Goal: Task Accomplishment & Management: Manage account settings

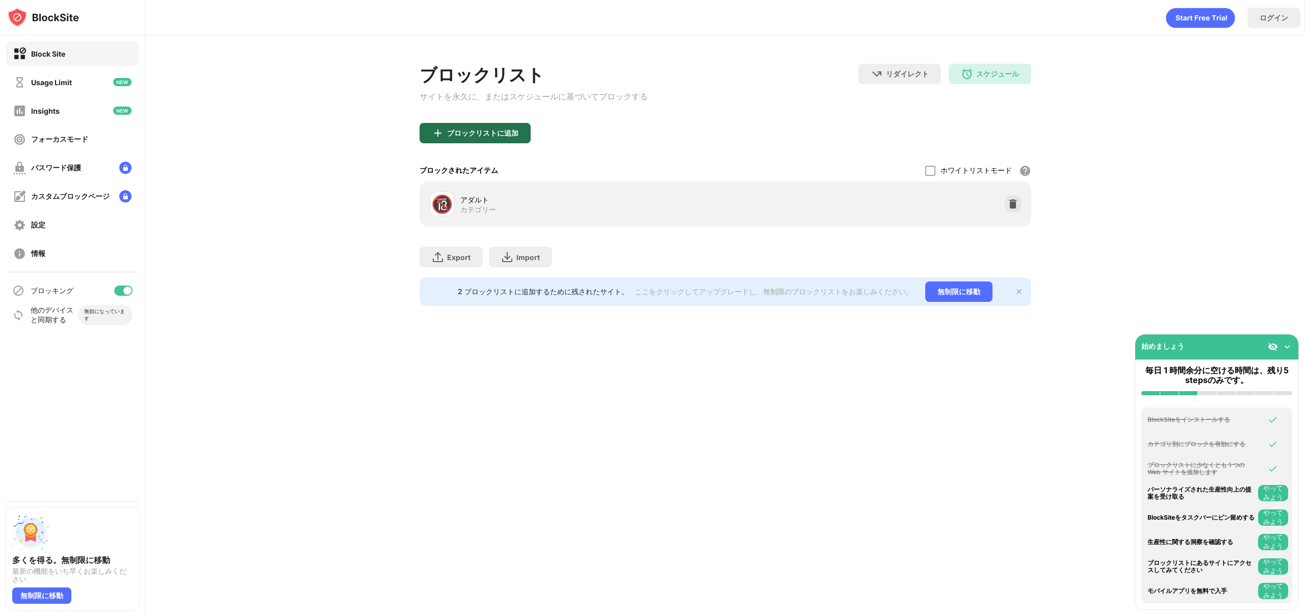
click at [495, 134] on div "ブロックリストに追加" at bounding box center [482, 133] width 71 height 8
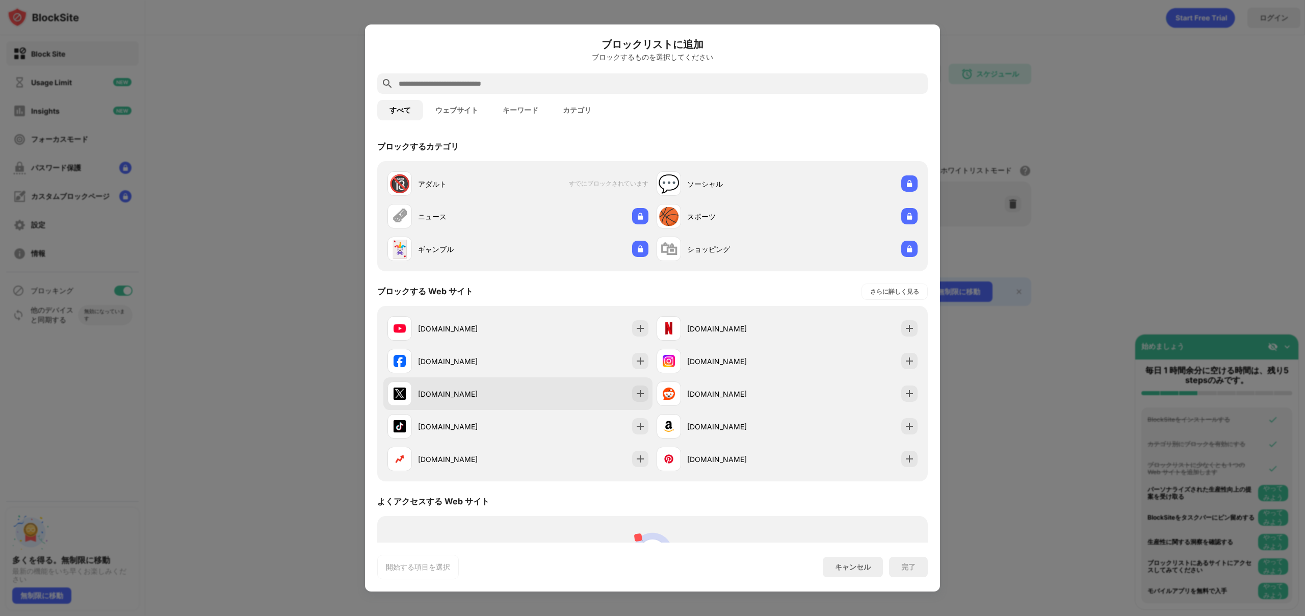
click at [497, 385] on div "x.com" at bounding box center [453, 393] width 131 height 24
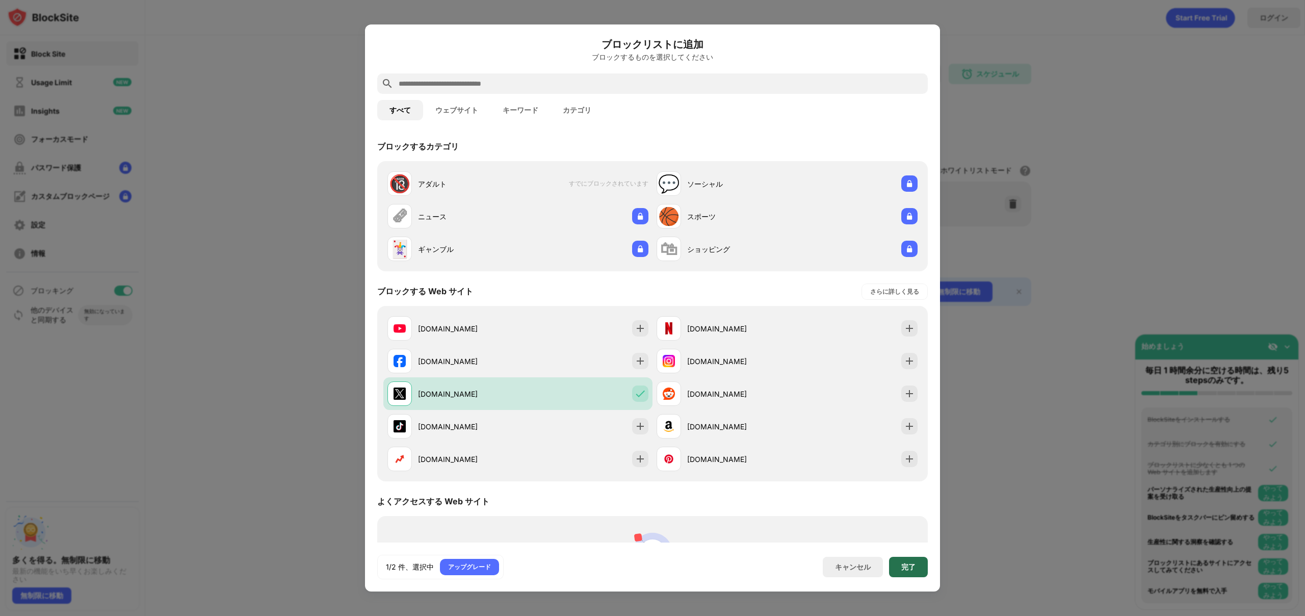
click at [905, 574] on div "完了" at bounding box center [908, 567] width 39 height 20
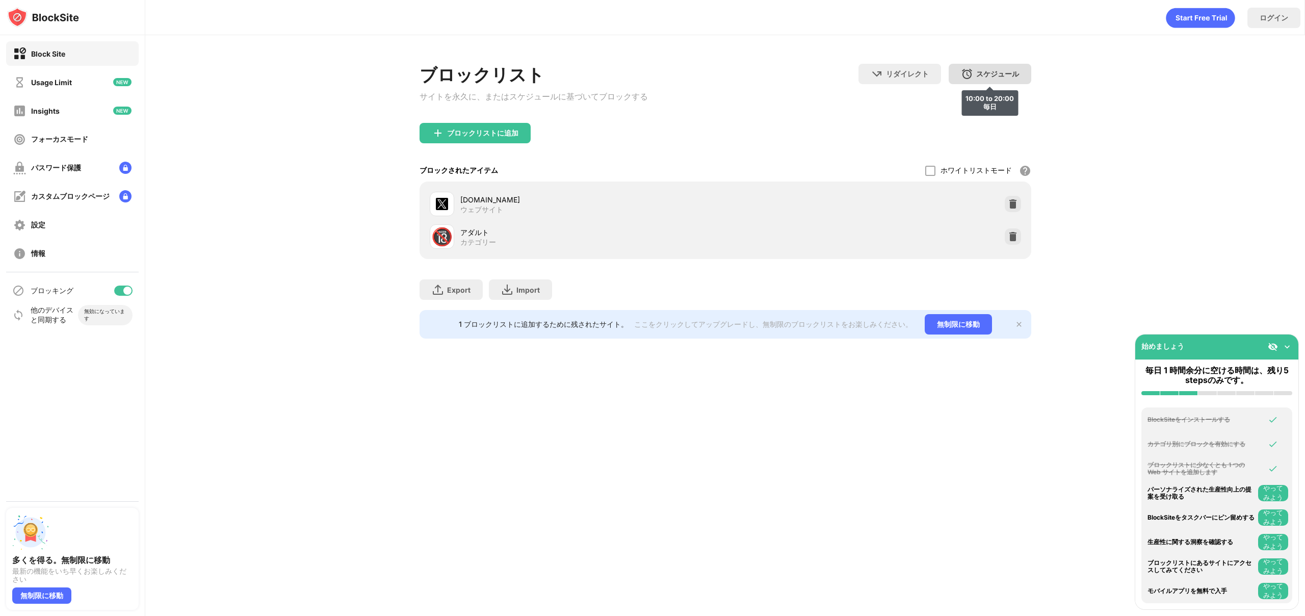
click at [981, 72] on div "スケジュール" at bounding box center [997, 74] width 43 height 10
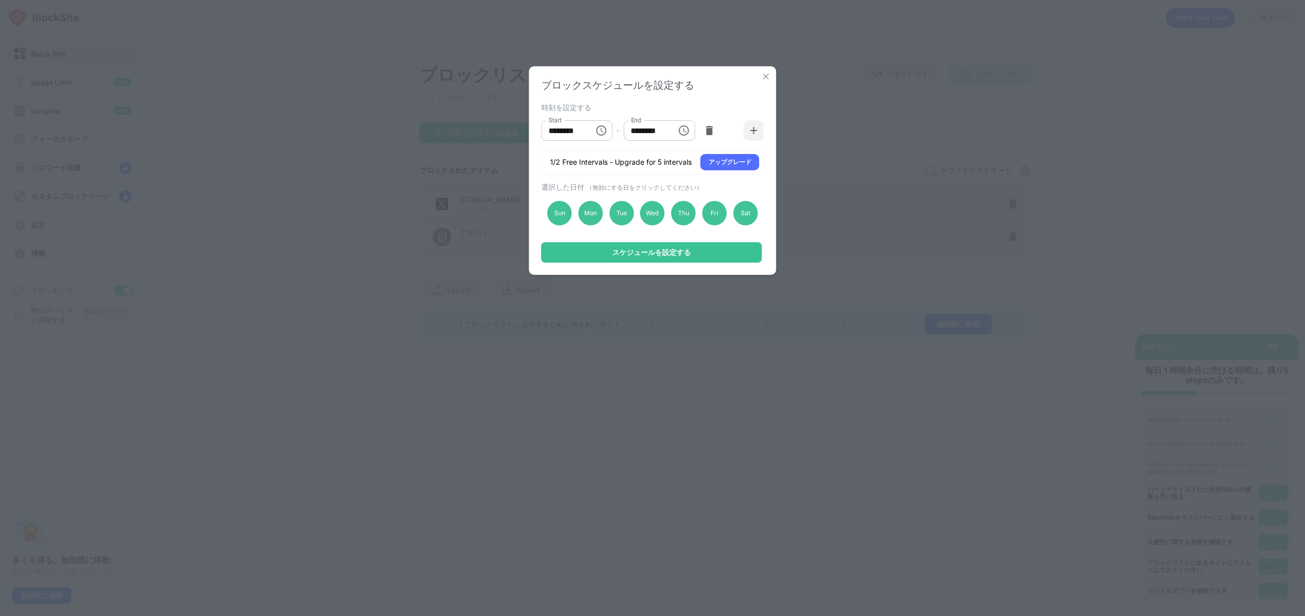
click at [605, 135] on icon "Choose time, selected time is 10:00 AM" at bounding box center [601, 130] width 12 height 12
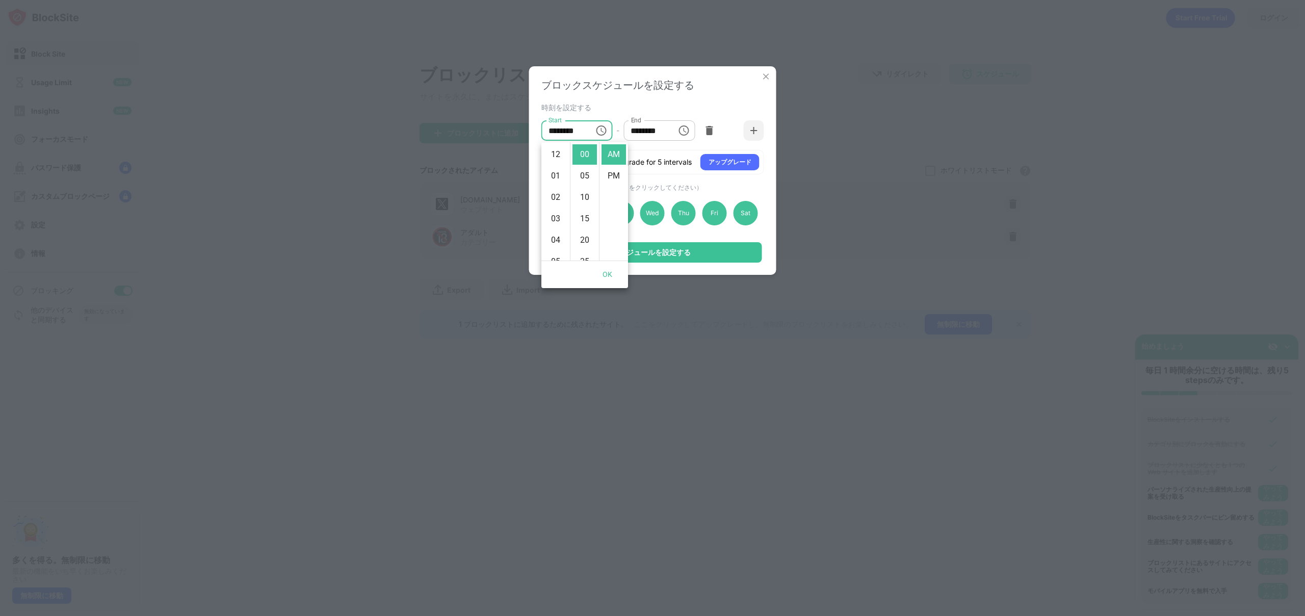
scroll to position [214, 0]
click at [558, 221] on li "07" at bounding box center [556, 227] width 24 height 20
type input "********"
click at [674, 128] on button "Choose time, selected time is 8:00 PM" at bounding box center [684, 130] width 20 height 20
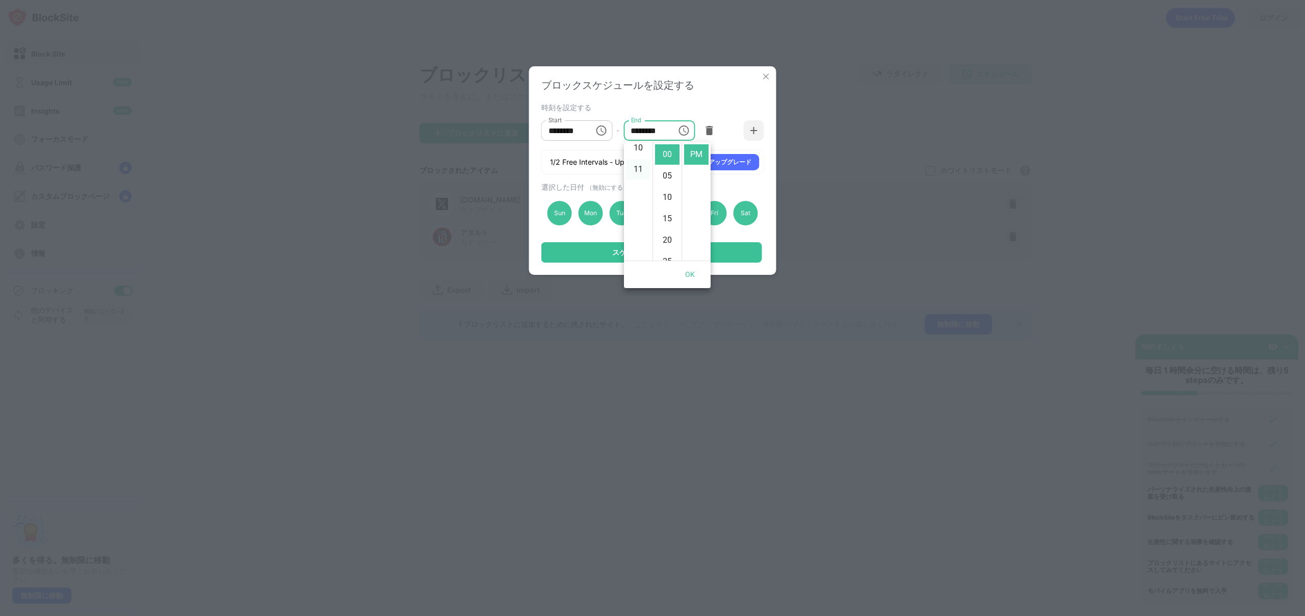
scroll to position [230, 0]
click at [640, 161] on li "11" at bounding box center [638, 160] width 24 height 20
type input "********"
click at [694, 276] on button "OK" at bounding box center [690, 274] width 33 height 19
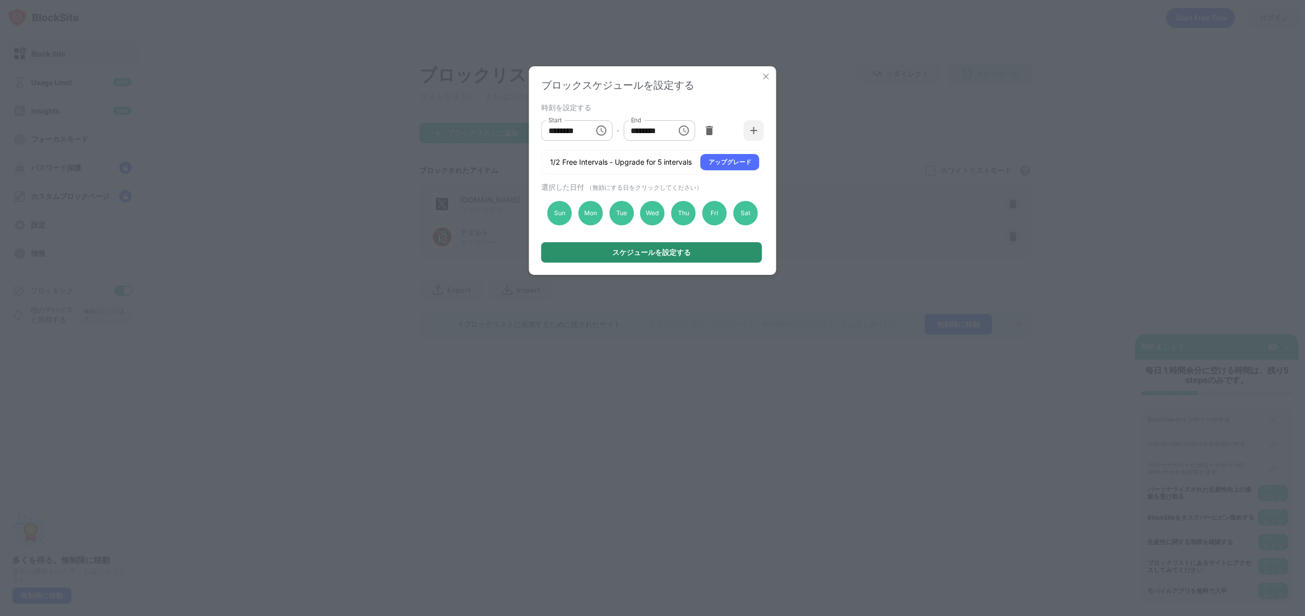
click at [721, 248] on div "スケジュールを設定する" at bounding box center [652, 252] width 221 height 20
